Goal: Task Accomplishment & Management: Manage account settings

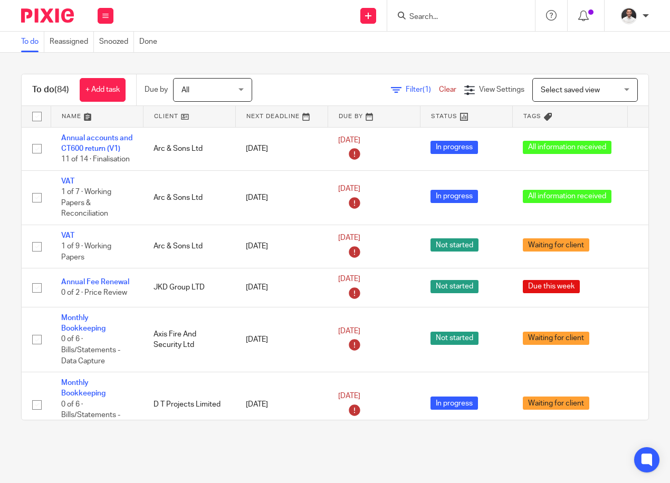
click at [422, 18] on input "Search" at bounding box center [455, 17] width 95 height 9
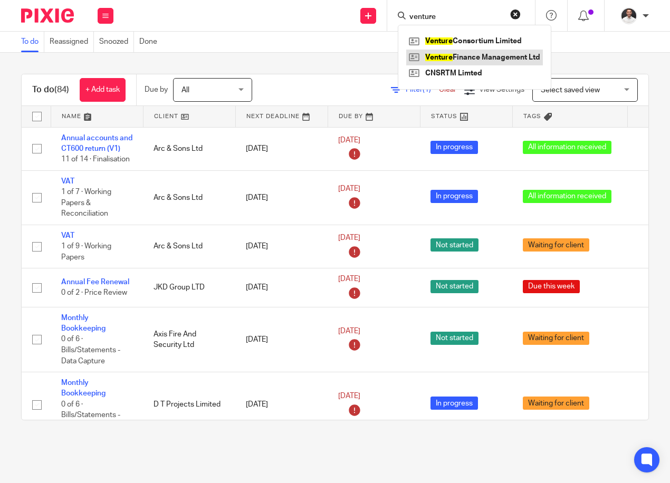
type input "venture"
click at [458, 51] on link at bounding box center [474, 58] width 137 height 16
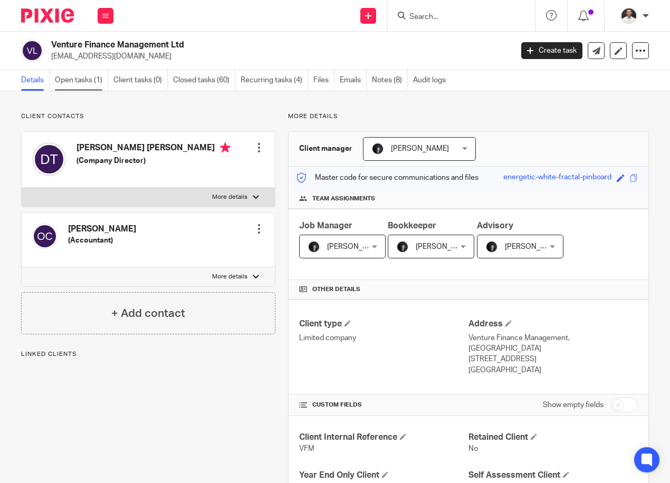
click at [87, 78] on link "Open tasks (1)" at bounding box center [81, 80] width 53 height 21
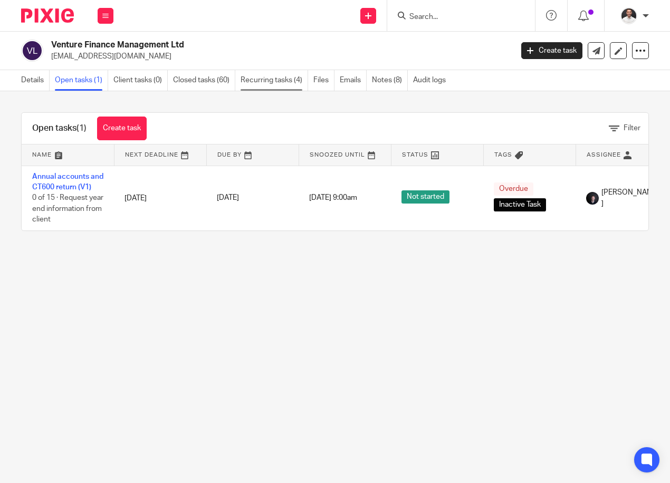
click at [256, 74] on link "Recurring tasks (4)" at bounding box center [273, 80] width 67 height 21
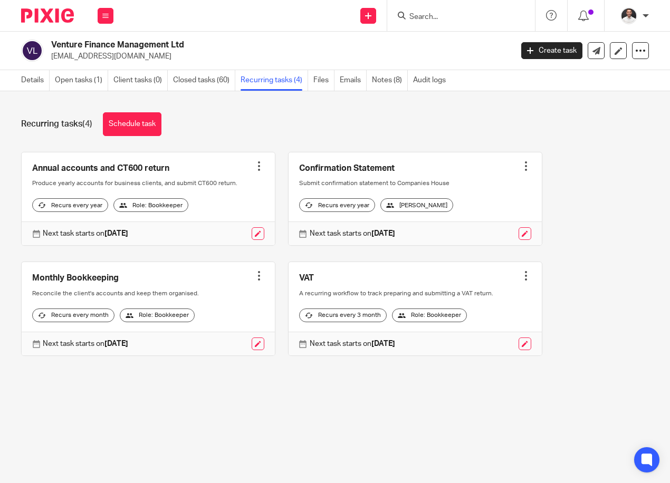
drag, startPoint x: 276, startPoint y: 390, endPoint x: 188, endPoint y: 177, distance: 230.2
click at [277, 374] on div "Recurring tasks (4) Schedule task Annual accounts and CT600 return Create task …" at bounding box center [335, 242] width 670 height 302
click at [18, 79] on div "Details Open tasks (1) Client tasks (0) Closed tasks (60) Recurring tasks (4) F…" at bounding box center [233, 80] width 467 height 21
drag, startPoint x: 42, startPoint y: 88, endPoint x: 30, endPoint y: 44, distance: 44.9
click at [41, 88] on link "Details" at bounding box center [35, 80] width 28 height 21
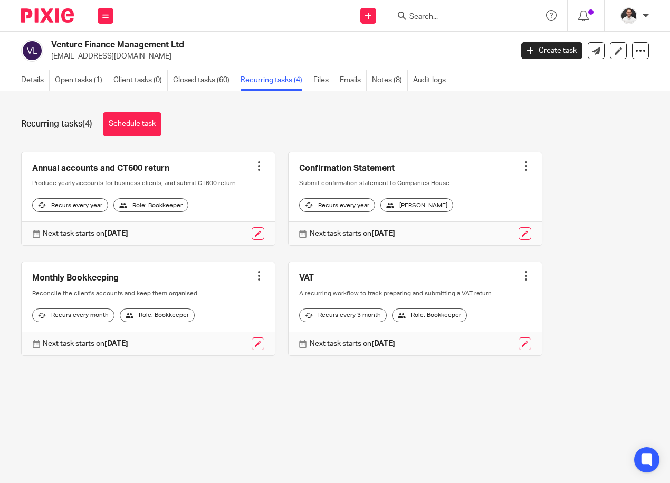
click at [44, 15] on img at bounding box center [47, 15] width 53 height 14
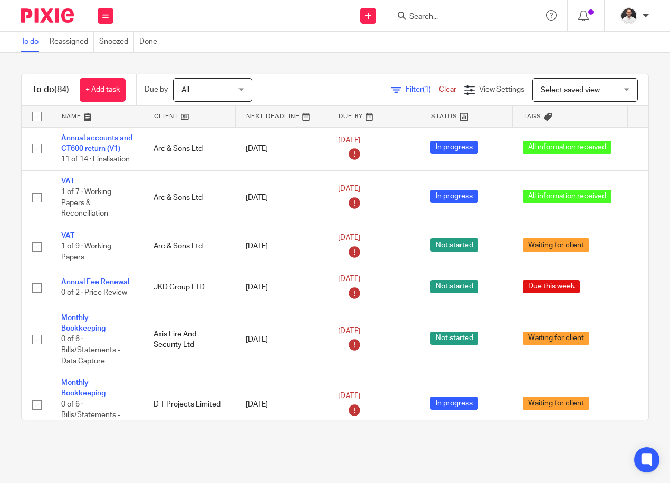
click at [42, 12] on img at bounding box center [47, 15] width 53 height 14
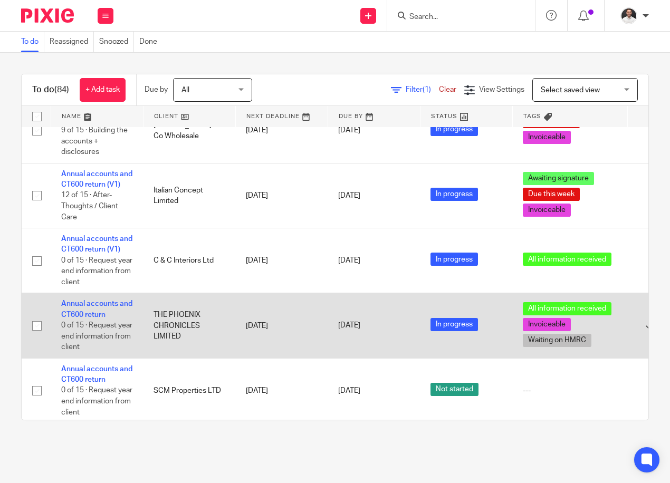
scroll to position [1055, 0]
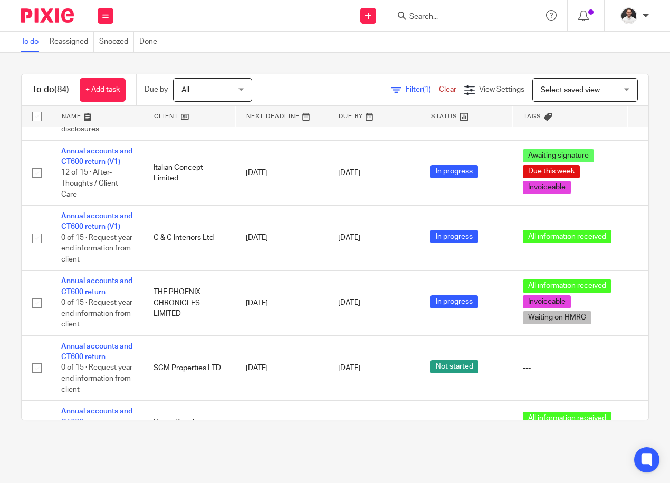
click at [593, 95] on span "Select saved view" at bounding box center [578, 90] width 77 height 22
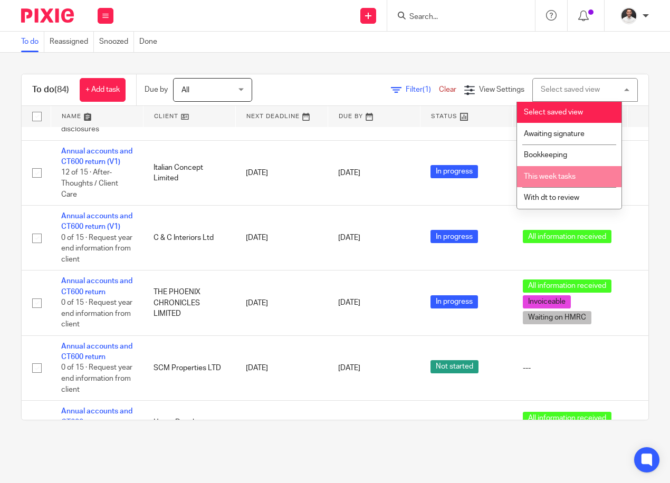
click at [562, 178] on span "This week tasks" at bounding box center [550, 176] width 52 height 7
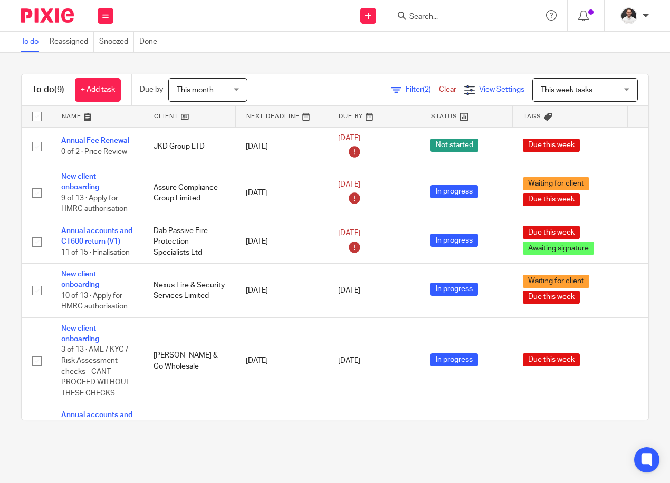
click at [479, 88] on span "View Settings" at bounding box center [501, 89] width 45 height 7
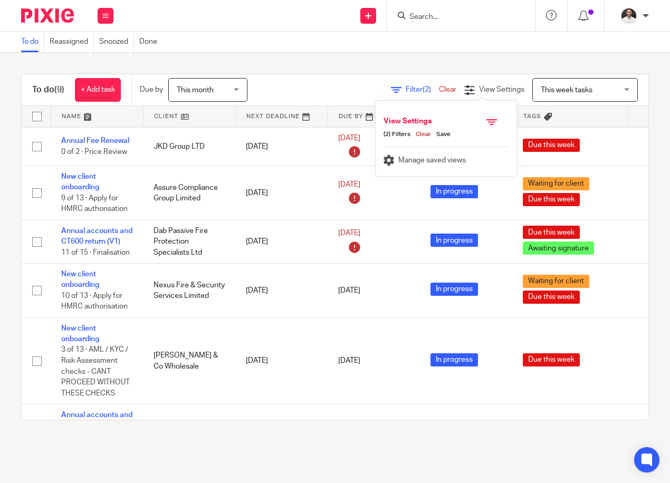
click at [391, 88] on link "Filter (2)" at bounding box center [415, 89] width 48 height 7
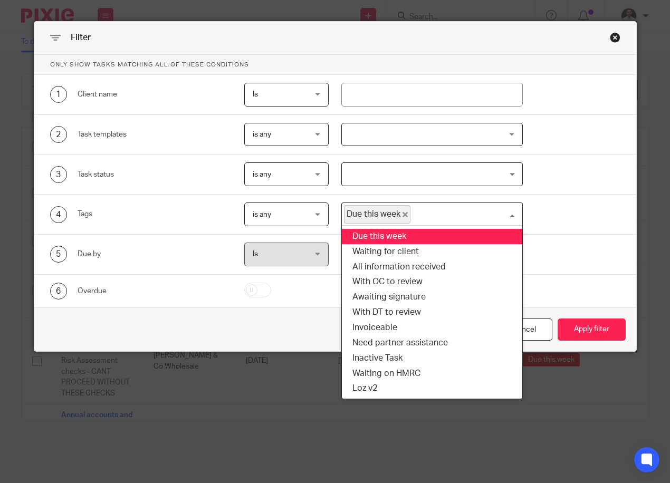
click at [431, 213] on input "Search for option" at bounding box center [463, 214] width 105 height 18
click at [419, 239] on li "Due this week" at bounding box center [432, 236] width 181 height 15
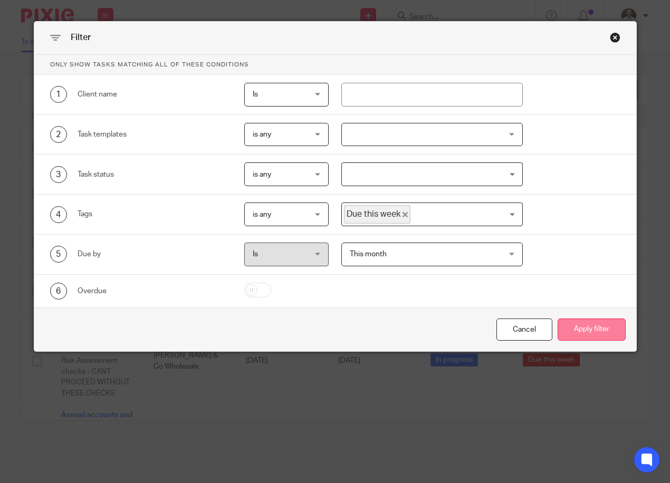
click at [577, 328] on button "Apply filter" at bounding box center [591, 329] width 68 height 23
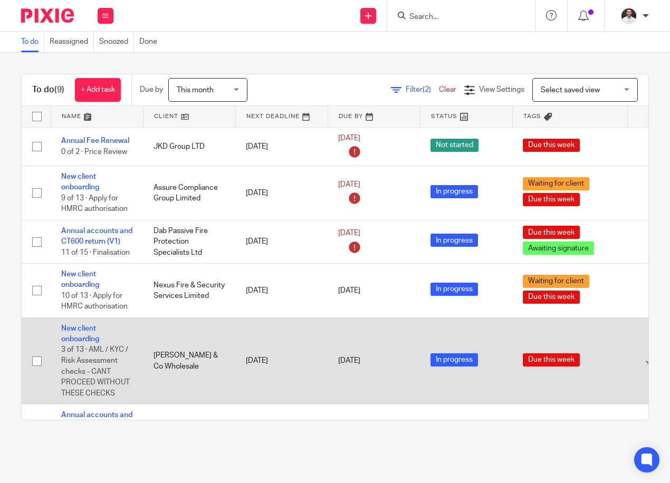
click at [244, 392] on td "[DATE]" at bounding box center [281, 360] width 92 height 87
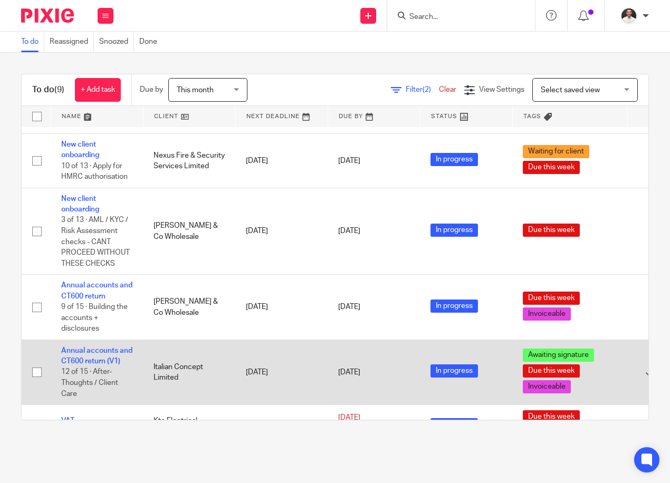
scroll to position [209, 0]
